Goal: Navigation & Orientation: Find specific page/section

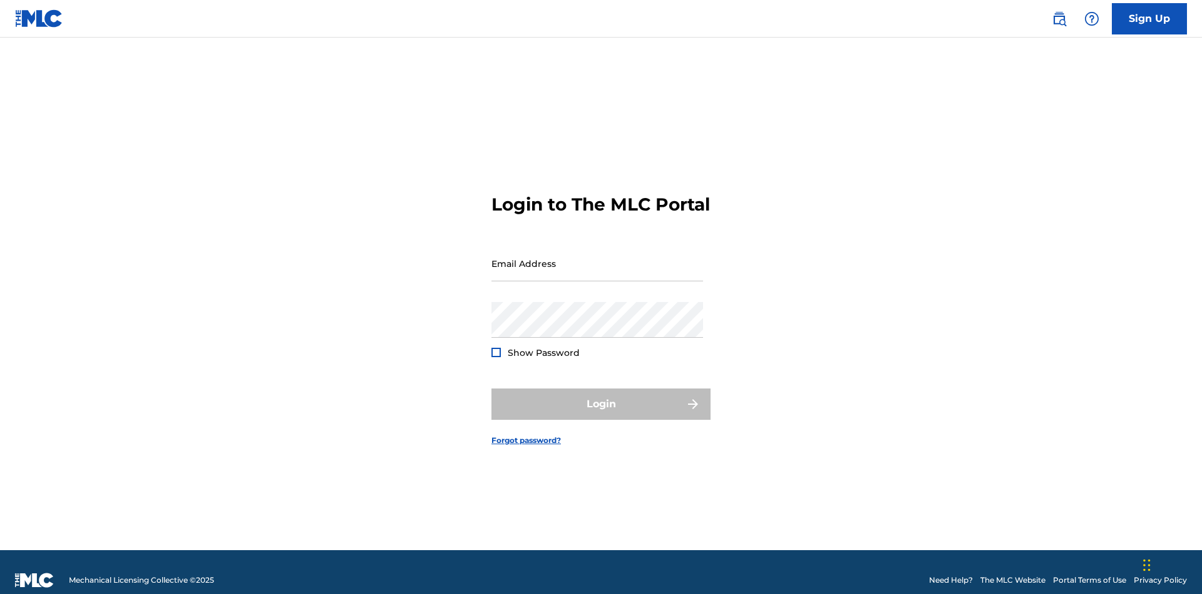
scroll to position [16, 0]
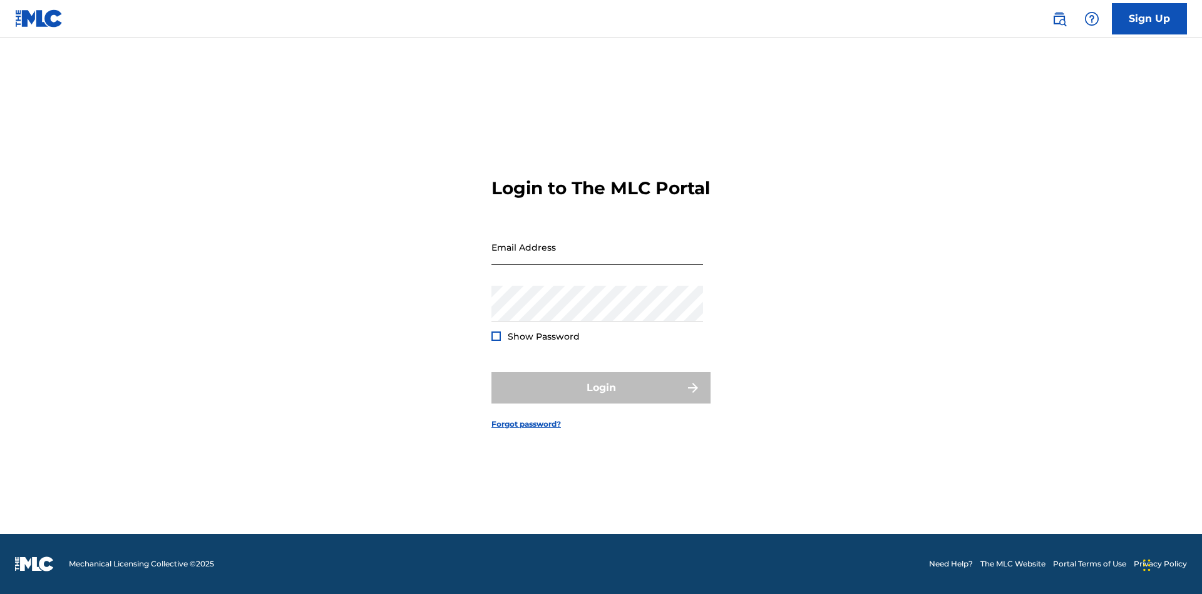
click at [597, 257] on input "Email Address" at bounding box center [597, 247] width 212 height 36
type input "Helena.Songwriter@gmail.com"
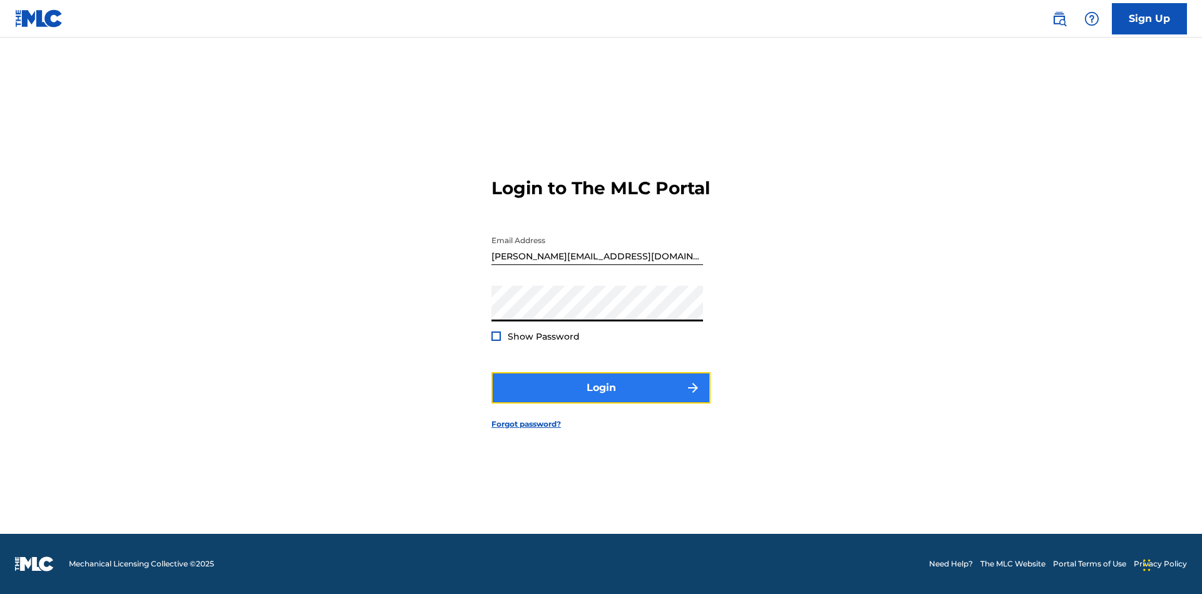
click at [601, 398] on button "Login" at bounding box center [600, 387] width 219 height 31
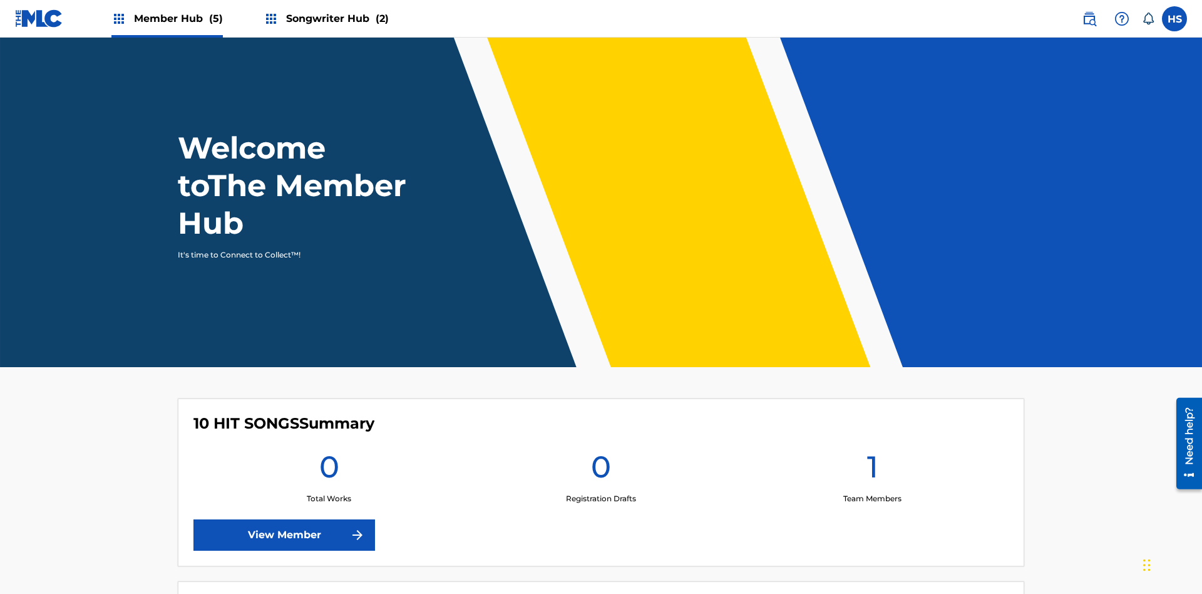
click at [166, 18] on span "Member Hub (5)" at bounding box center [178, 18] width 89 height 14
